Goal: Task Accomplishment & Management: Complete application form

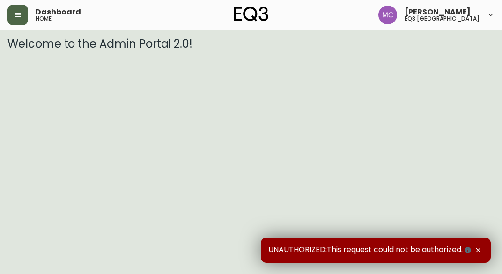
click at [12, 14] on button "button" at bounding box center [17, 15] width 21 height 21
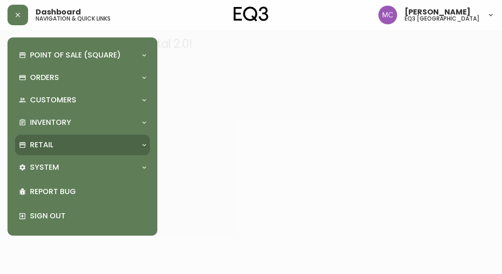
click at [36, 137] on div "Retail" at bounding box center [82, 145] width 135 height 21
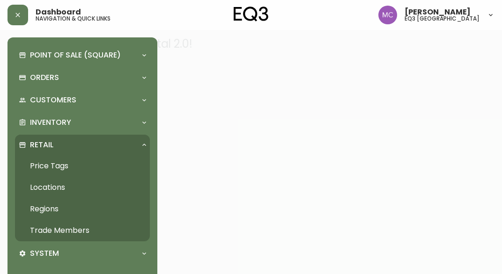
click at [56, 225] on link "Trade Members" at bounding box center [82, 231] width 135 height 22
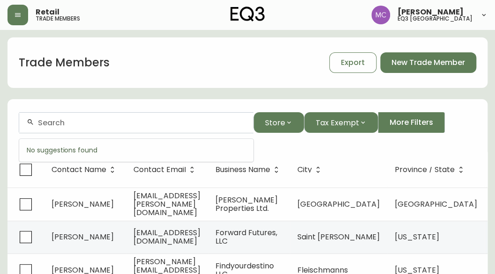
click at [102, 126] on input "text" at bounding box center [142, 122] width 208 height 9
type input "a"
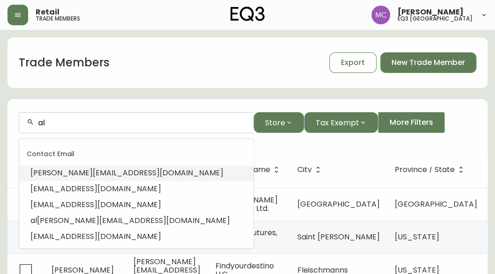
type input "a"
type input "m"
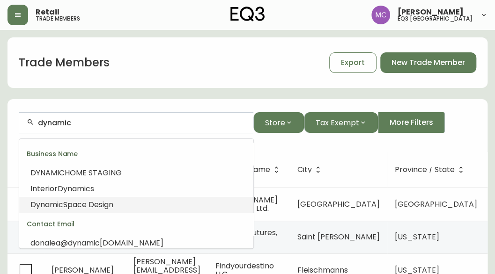
click at [64, 206] on span "Space Design" at bounding box center [88, 205] width 50 height 11
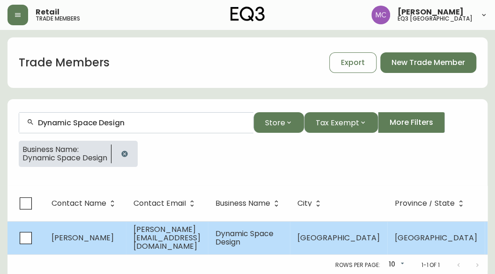
type input "Dynamic Space Design"
click at [68, 241] on span "[PERSON_NAME]" at bounding box center [83, 238] width 62 height 11
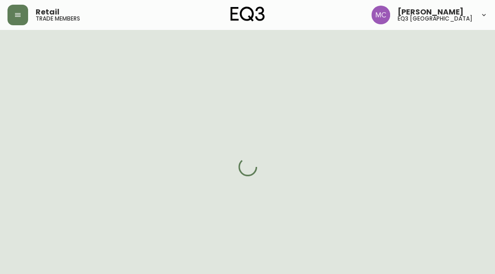
select select "BC"
select select "CA"
select select "CA_EN"
select select "Other"
select select "Interior Designer"
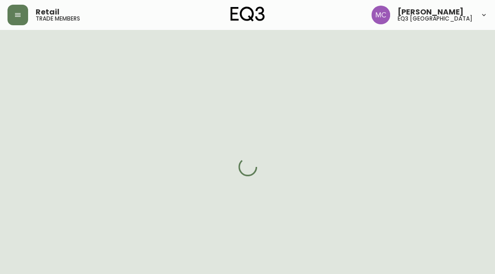
select select "cjw10z96p001r6gs00juufhhe"
select select "false"
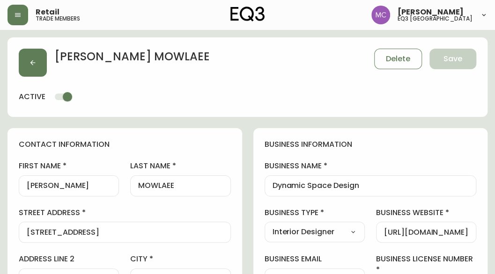
drag, startPoint x: 495, startPoint y: 65, endPoint x: 493, endPoint y: 76, distance: 11.4
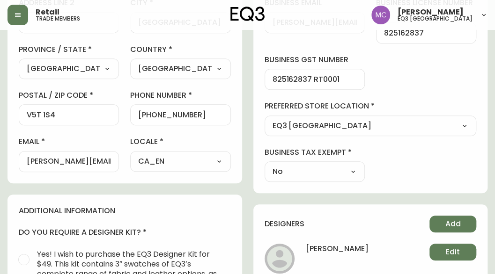
scroll to position [258, 0]
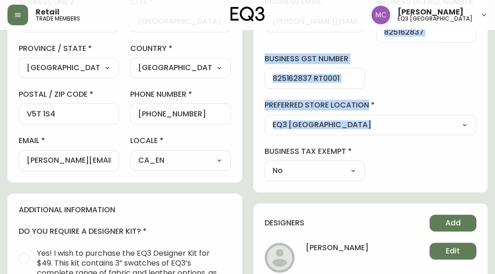
drag, startPoint x: 493, startPoint y: 118, endPoint x: 483, endPoint y: 42, distance: 76.0
click at [483, 42] on main "[PERSON_NAME] Delete Save active contact information first name [PERSON_NAME] l…" at bounding box center [247, 156] width 495 height 768
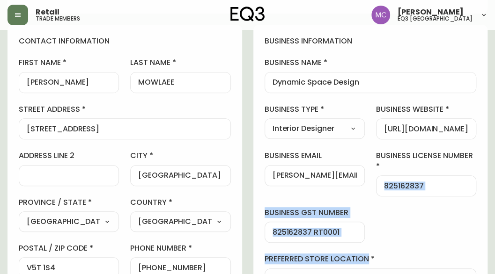
scroll to position [0, 0]
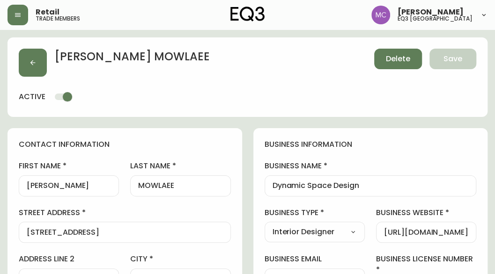
click at [397, 55] on span "Delete" at bounding box center [398, 59] width 24 height 10
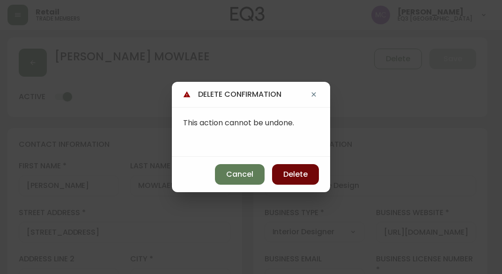
click at [296, 176] on span "Delete" at bounding box center [295, 175] width 24 height 10
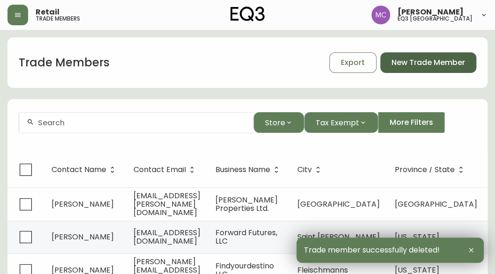
click at [420, 62] on span "New Trade Member" at bounding box center [429, 63] width 74 height 10
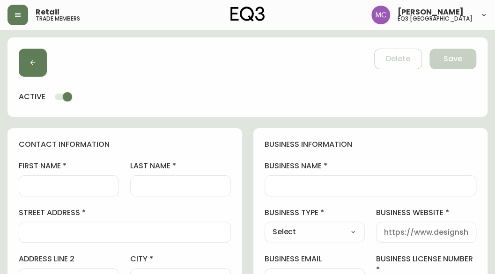
click at [25, 184] on div at bounding box center [69, 186] width 100 height 21
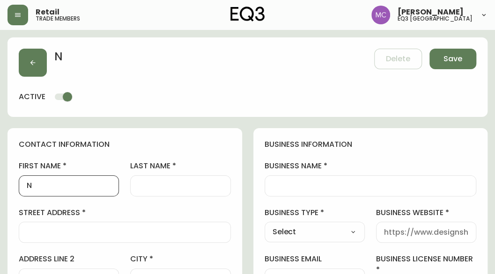
type input "N"
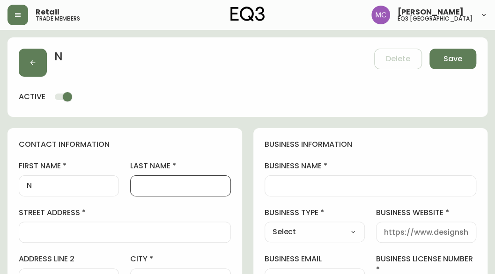
click at [37, 183] on input "N" at bounding box center [69, 186] width 84 height 9
click at [162, 182] on input "last name" at bounding box center [180, 186] width 84 height 9
type input "MOWLAEE"
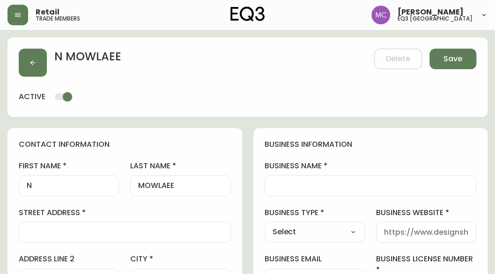
click at [45, 242] on div at bounding box center [125, 232] width 212 height 21
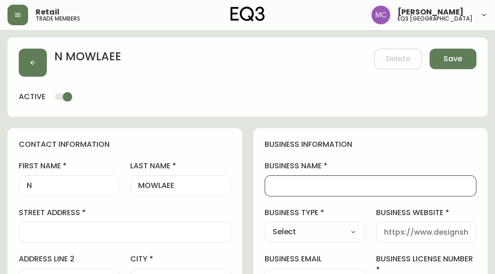
click at [287, 182] on input "business name" at bounding box center [371, 186] width 196 height 9
type input "Dynamic Space Design"
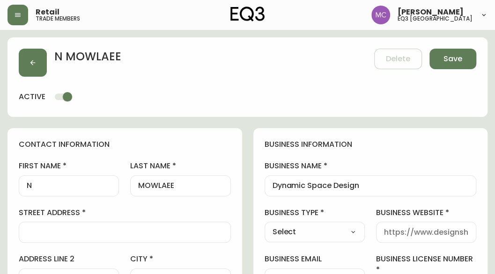
click at [349, 232] on select "Select Interior Designer Architect Home Builder Contractor Real Estate Agent Ho…" at bounding box center [315, 232] width 100 height 14
select select "Interior Designer"
click at [265, 225] on select "Select Interior Designer Architect Home Builder Contractor Real Estate Agent Ho…" at bounding box center [315, 232] width 100 height 14
type input "Interior Designer"
click at [392, 225] on div at bounding box center [426, 232] width 100 height 21
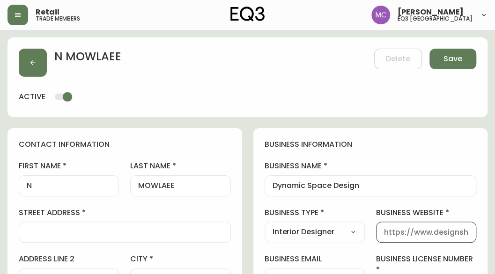
click at [398, 228] on input "business website" at bounding box center [426, 232] width 84 height 9
paste input "[URL][DOMAIN_NAME]"
type input "[URL][DOMAIN_NAME]"
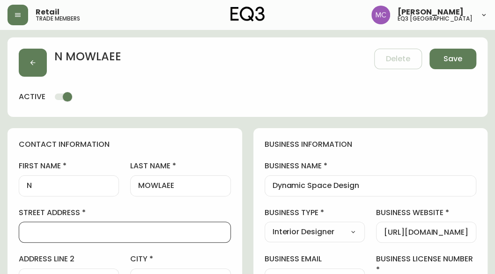
click at [30, 235] on input "street address" at bounding box center [125, 232] width 196 height 9
type input "[STREET_ADDRESS]"
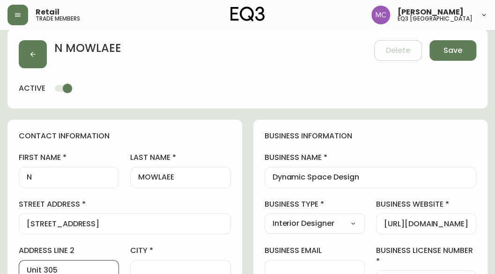
type input "Unit 305"
type input "v"
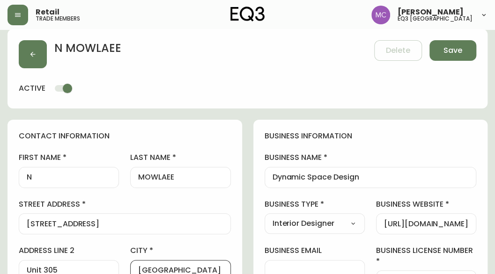
type input "[GEOGRAPHIC_DATA]"
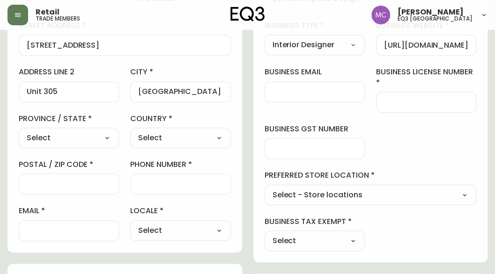
click at [51, 132] on select "Select [GEOGRAPHIC_DATA] [GEOGRAPHIC_DATA] [GEOGRAPHIC_DATA] [GEOGRAPHIC_DATA] …" at bounding box center [69, 138] width 100 height 14
select select "BC"
click at [19, 131] on select "Select [GEOGRAPHIC_DATA] [GEOGRAPHIC_DATA] [GEOGRAPHIC_DATA] [GEOGRAPHIC_DATA] …" at bounding box center [69, 138] width 100 height 14
type input "[GEOGRAPHIC_DATA]"
click at [168, 141] on select "Select [GEOGRAPHIC_DATA] [GEOGRAPHIC_DATA]" at bounding box center [180, 138] width 100 height 14
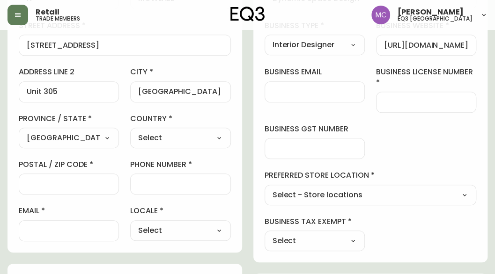
select select "CA"
click at [130, 131] on select "Select [GEOGRAPHIC_DATA] [GEOGRAPHIC_DATA]" at bounding box center [180, 138] width 100 height 14
type input "[GEOGRAPHIC_DATA]"
click at [71, 191] on div at bounding box center [69, 184] width 100 height 21
type input "v"
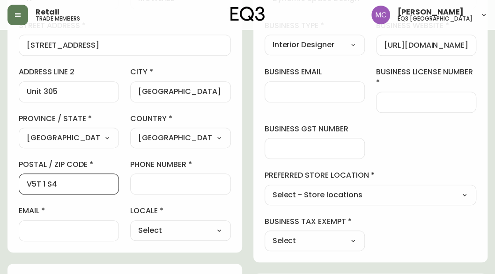
type input "V5T 1 S4"
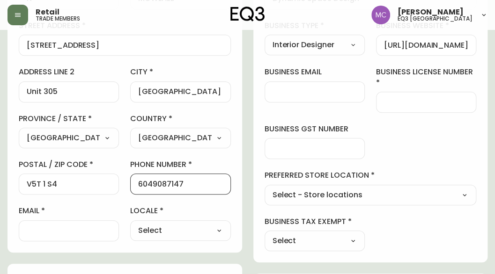
type input "6049087147"
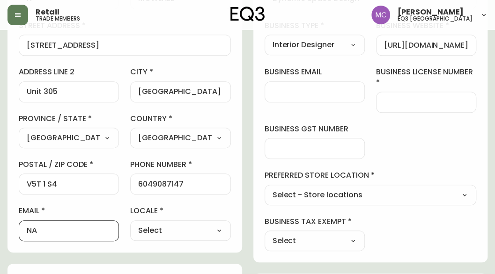
type input "N"
type input "[PERSON_NAME][EMAIL_ADDRESS][DOMAIN_NAME]"
drag, startPoint x: 112, startPoint y: 227, endPoint x: 12, endPoint y: 225, distance: 99.8
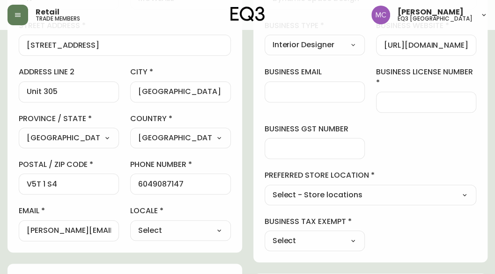
click at [12, 225] on div "contact information first name N last name [GEOGRAPHIC_DATA] address [STREET_AD…" at bounding box center [124, 97] width 235 height 312
click at [222, 226] on select "Select CA_EN [GEOGRAPHIC_DATA] US_EN" at bounding box center [180, 231] width 100 height 14
select select "CA_EN"
click at [130, 224] on select "Select CA_EN [GEOGRAPHIC_DATA] US_EN" at bounding box center [180, 231] width 100 height 14
type input "CA_EN"
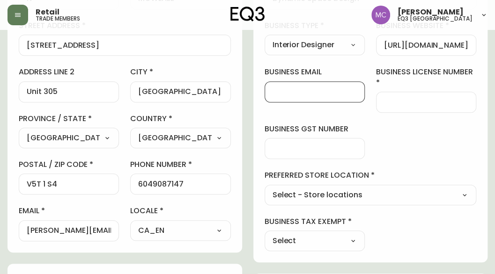
click at [301, 89] on input "business email" at bounding box center [315, 92] width 84 height 9
paste input "[PERSON_NAME][EMAIL_ADDRESS][DOMAIN_NAME]"
type input "[PERSON_NAME][EMAIL_ADDRESS][DOMAIN_NAME]"
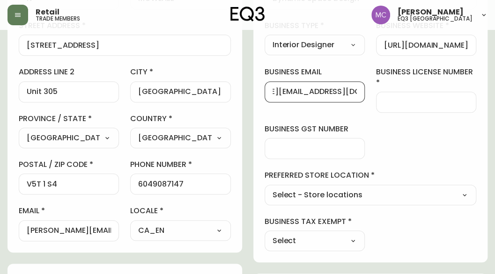
click at [406, 96] on div at bounding box center [426, 102] width 100 height 21
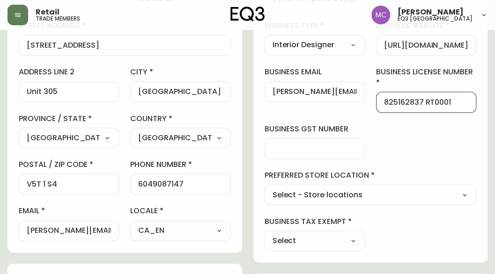
type input "825162837 RT0001"
click at [291, 194] on select "Select - Store locations EQ3 [GEOGRAPHIC_DATA] - [GEOGRAPHIC_DATA] [GEOGRAPHIC_…" at bounding box center [371, 195] width 212 height 14
select select "cjw10z96p001r6gs00juufhhe"
click at [265, 188] on select "Select - Store locations EQ3 [GEOGRAPHIC_DATA] - [GEOGRAPHIC_DATA] [GEOGRAPHIC_…" at bounding box center [371, 195] width 212 height 14
type input "EQ3 [GEOGRAPHIC_DATA]"
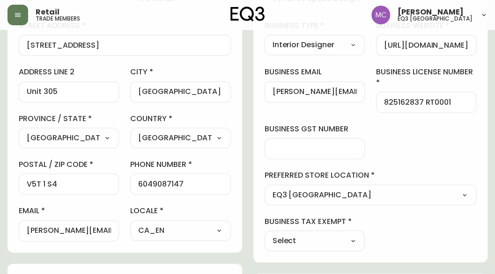
drag, startPoint x: 356, startPoint y: 238, endPoint x: 289, endPoint y: 240, distance: 67.5
click at [289, 240] on select "Select Yes No" at bounding box center [315, 241] width 100 height 14
select select "false"
click at [265, 234] on select "Select Yes No" at bounding box center [315, 241] width 100 height 14
type input "No"
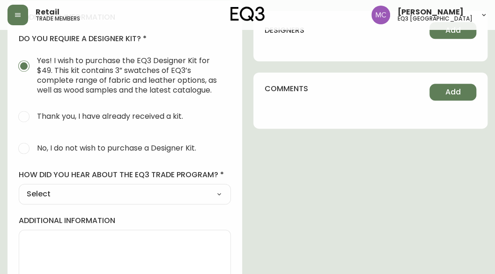
scroll to position [474, 0]
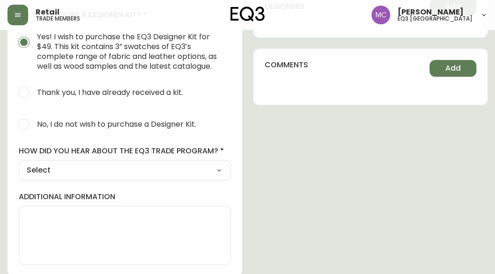
click at [108, 121] on span "No, I do not wish to purchase a Designer Kit." at bounding box center [116, 124] width 159 height 10
click at [34, 121] on input "No, I do not wish to purchase a Designer Kit." at bounding box center [24, 124] width 21 height 21
radio input "true"
radio input "false"
click at [62, 156] on div "how did you hear about the eq3 trade program? Select Select Social Media Advert…" at bounding box center [125, 163] width 212 height 35
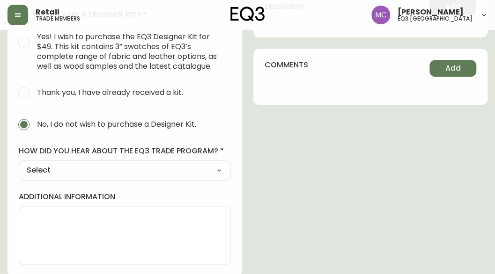
click at [64, 171] on select "Select Social Media Advertisement Trade Show Outreach from a Trade Rep Other" at bounding box center [125, 170] width 212 height 14
select select "Other"
click at [19, 163] on select "Select Social Media Advertisement Trade Show Outreach from a Trade Rep Other" at bounding box center [125, 170] width 212 height 14
type input "Other"
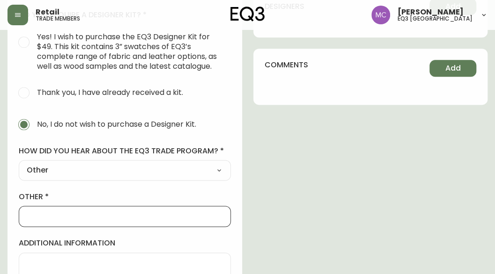
click at [27, 213] on input "other" at bounding box center [125, 216] width 196 height 9
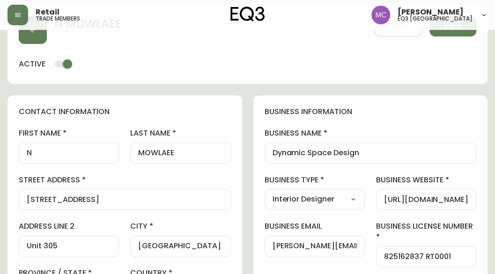
scroll to position [30, 0]
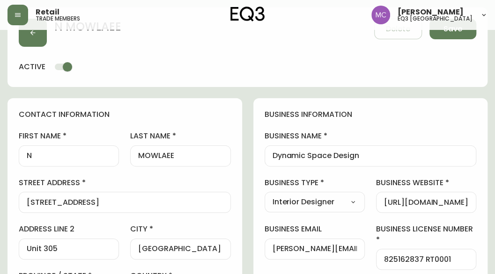
type input "walk in"
click at [34, 156] on input "N" at bounding box center [69, 156] width 84 height 9
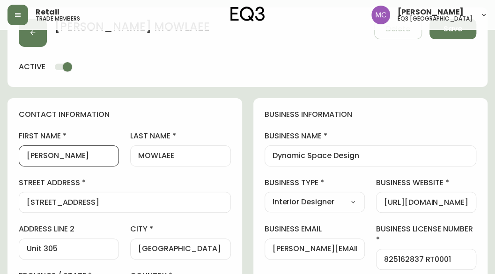
type input "[PERSON_NAME]"
click at [182, 156] on input "MOWLAEE" at bounding box center [180, 156] width 84 height 9
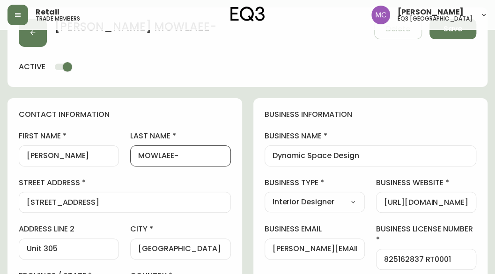
click at [182, 156] on input "MOWLAEE-" at bounding box center [180, 156] width 84 height 9
type input "MOWLAEE"
click at [77, 159] on input "[PERSON_NAME]" at bounding box center [69, 156] width 84 height 9
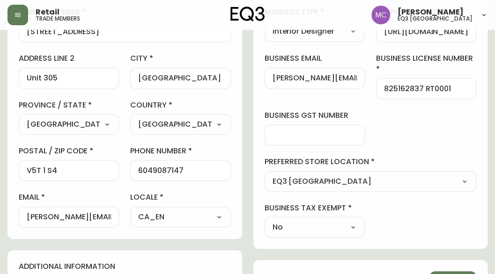
scroll to position [211, 0]
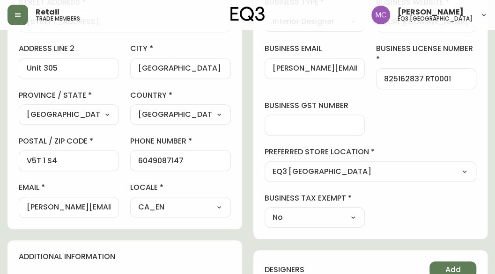
type input "[PERSON_NAME] L"
drag, startPoint x: 54, startPoint y: 206, endPoint x: -4, endPoint y: 204, distance: 57.6
click at [0, 204] on html "Retail trade members [PERSON_NAME] eq3 [GEOGRAPHIC_DATA] [PERSON_NAME] Delete S…" at bounding box center [247, 188] width 495 height 798
type input "[PERSON_NAME][EMAIL_ADDRESS][DOMAIN_NAME]"
drag, startPoint x: 297, startPoint y: 67, endPoint x: 246, endPoint y: 62, distance: 50.8
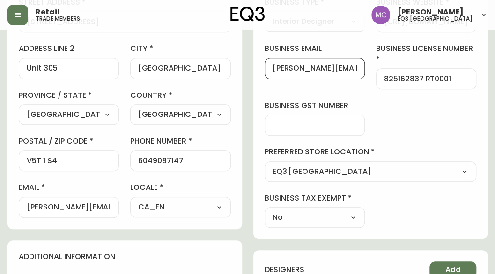
click at [246, 62] on div "contact information first name [PERSON_NAME] L last name [GEOGRAPHIC_DATA] addr…" at bounding box center [247, 252] width 480 height 669
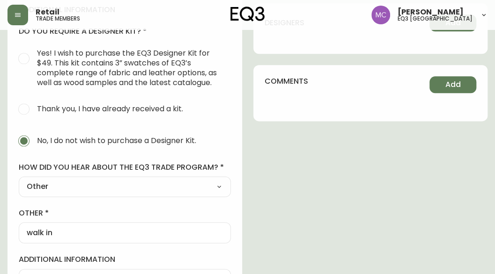
scroll to position [521, 0]
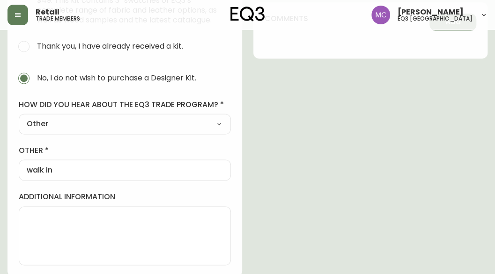
type input "[EMAIL_ADDRESS][DOMAIN_NAME]"
click at [43, 215] on textarea "additional information" at bounding box center [125, 236] width 196 height 47
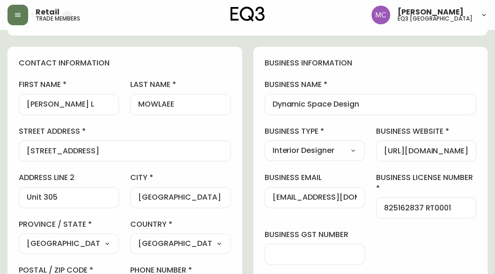
scroll to position [7, 0]
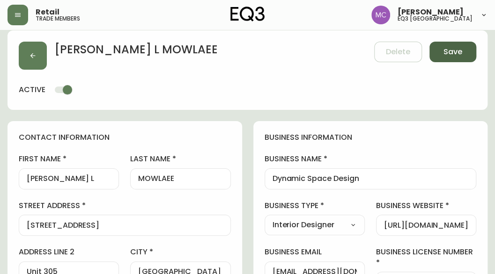
type textarea "[DATE]"
click at [449, 51] on span "Save" at bounding box center [453, 52] width 19 height 10
select select
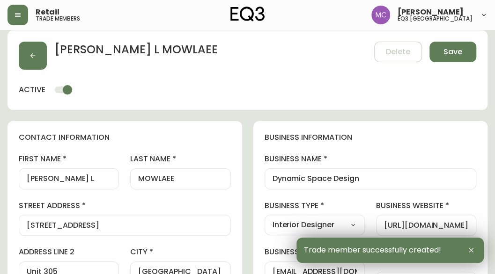
type input "[PHONE_NUMBER]"
type input "Other"
select select "Other"
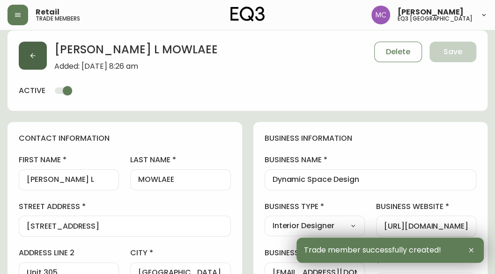
click at [30, 51] on button "button" at bounding box center [33, 56] width 28 height 28
